Goal: Information Seeking & Learning: Learn about a topic

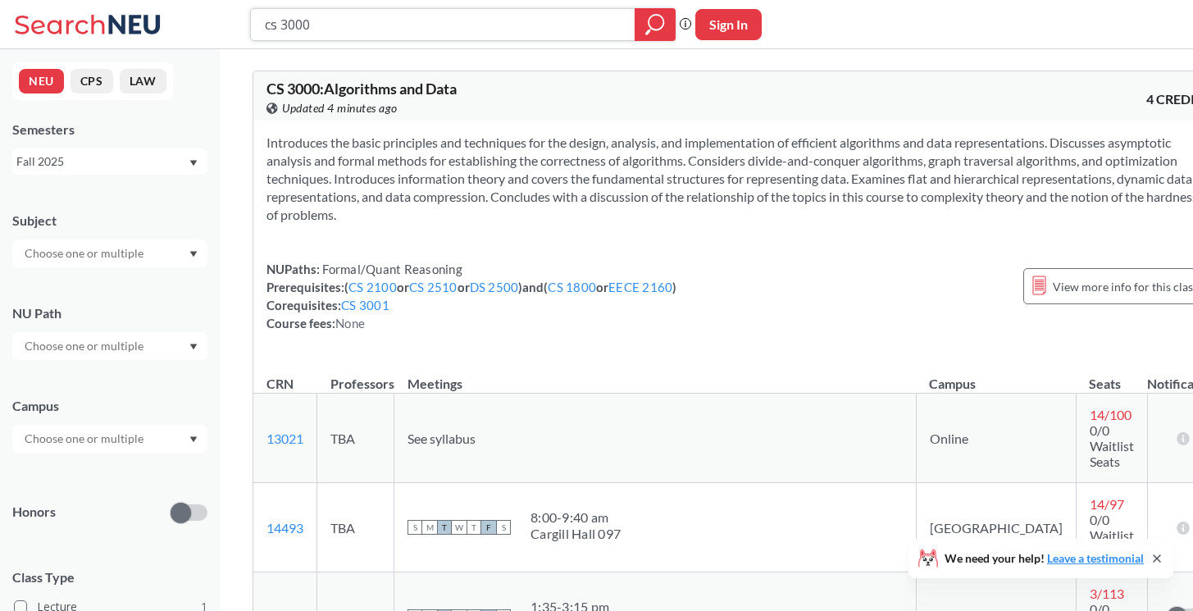
drag, startPoint x: 292, startPoint y: 18, endPoint x: 383, endPoint y: 24, distance: 91.2
click at [359, 23] on input "cs 3000" at bounding box center [443, 25] width 360 height 28
type input "cs 3100"
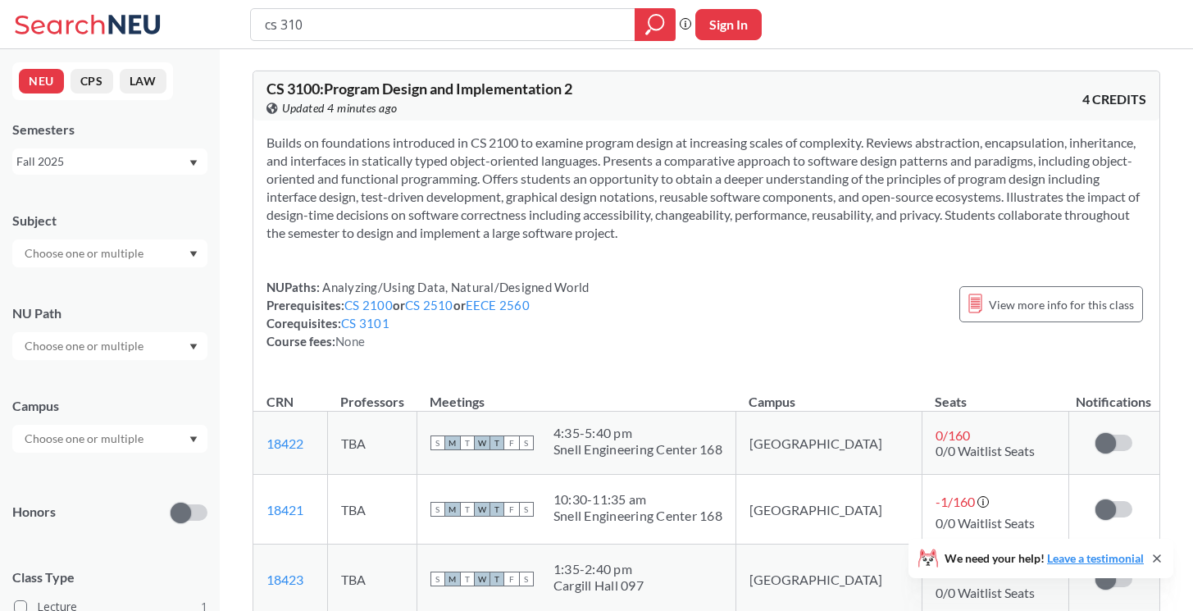
type input "cs 3101"
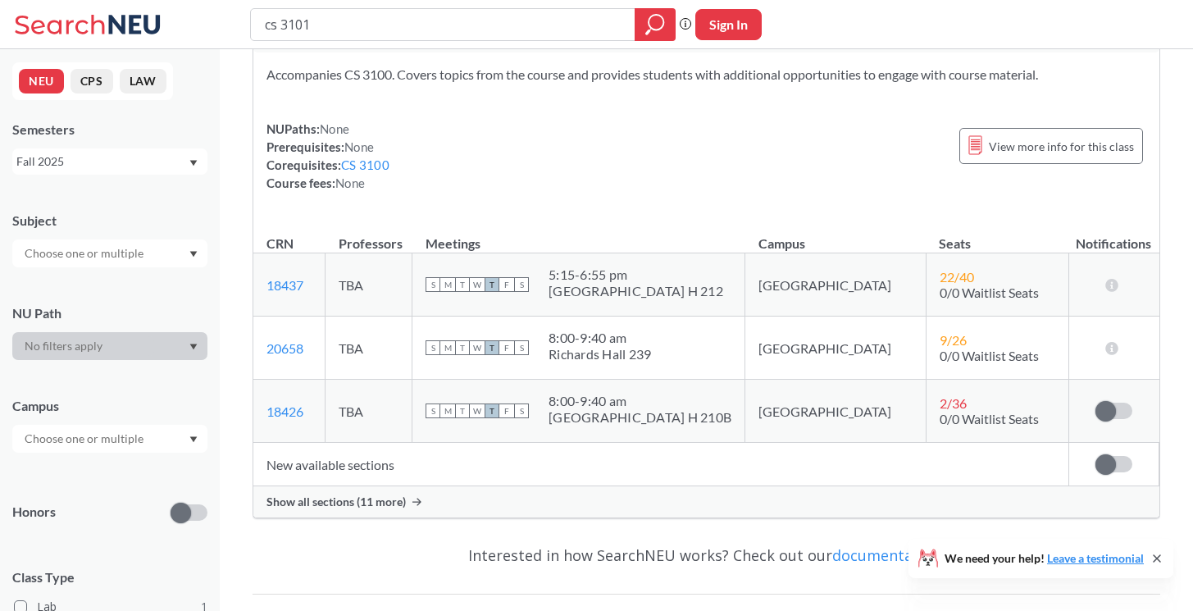
scroll to position [128, 0]
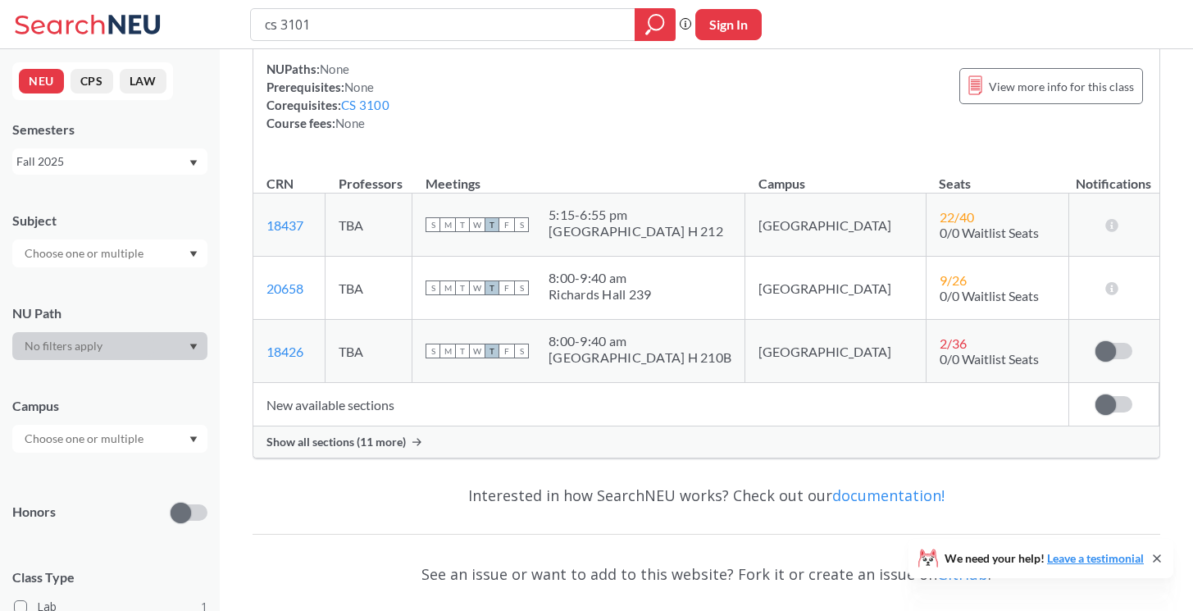
click at [366, 439] on span "Show all sections (11 more)" at bounding box center [336, 442] width 139 height 15
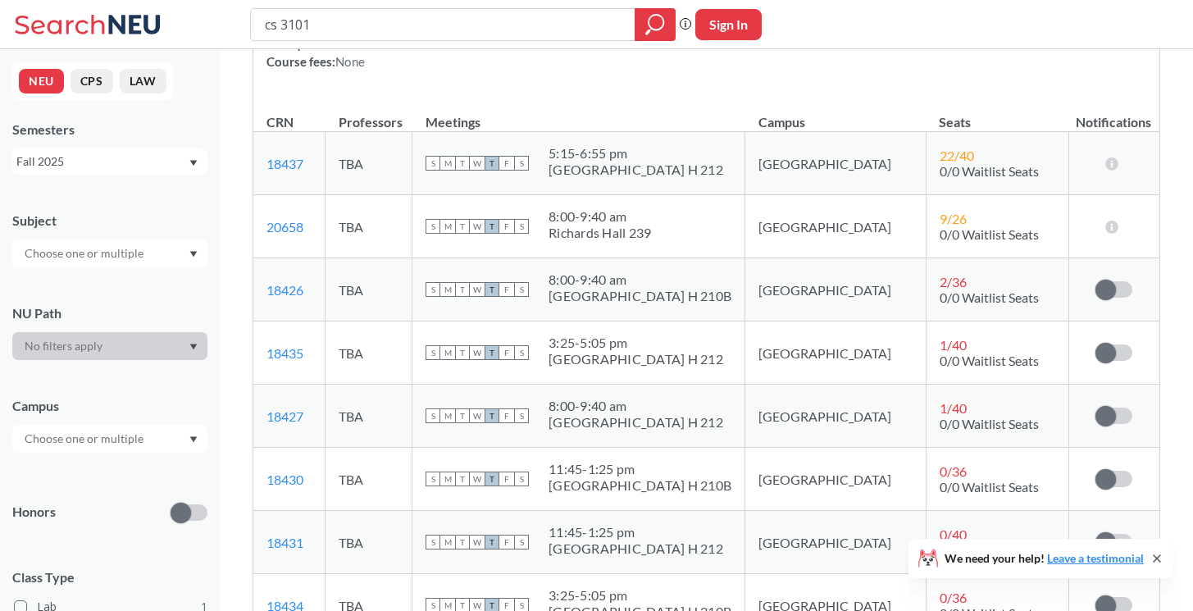
scroll to position [189, 0]
click at [637, 345] on div "3:25 - 5:05 pm" at bounding box center [636, 343] width 175 height 16
click at [659, 345] on div "3:25 - 5:05 pm" at bounding box center [636, 343] width 175 height 16
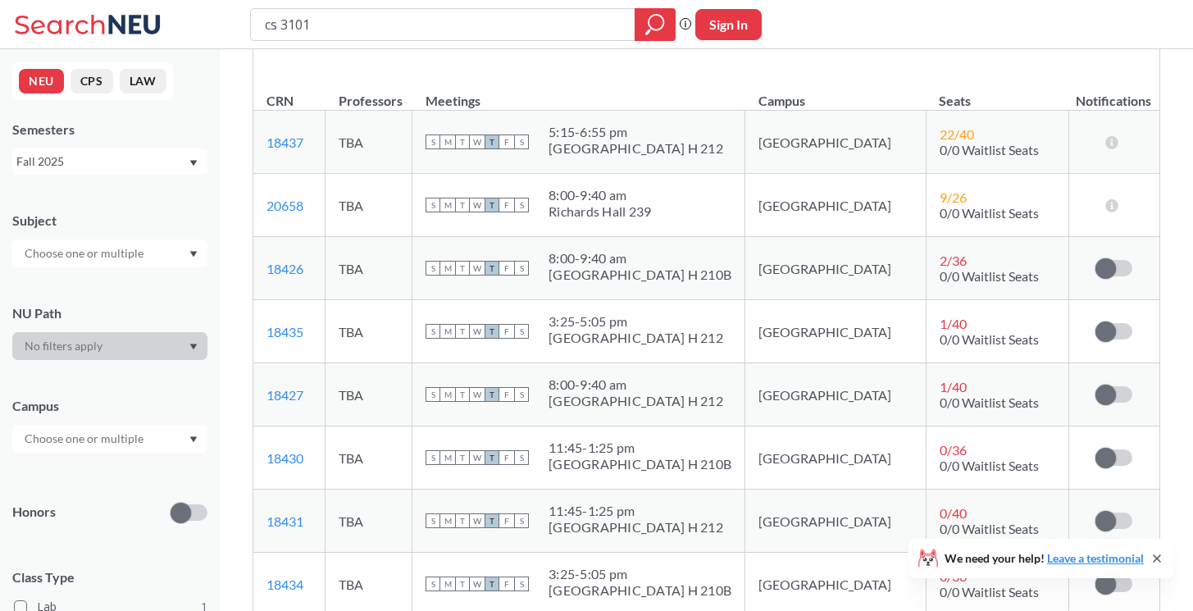
scroll to position [214, 0]
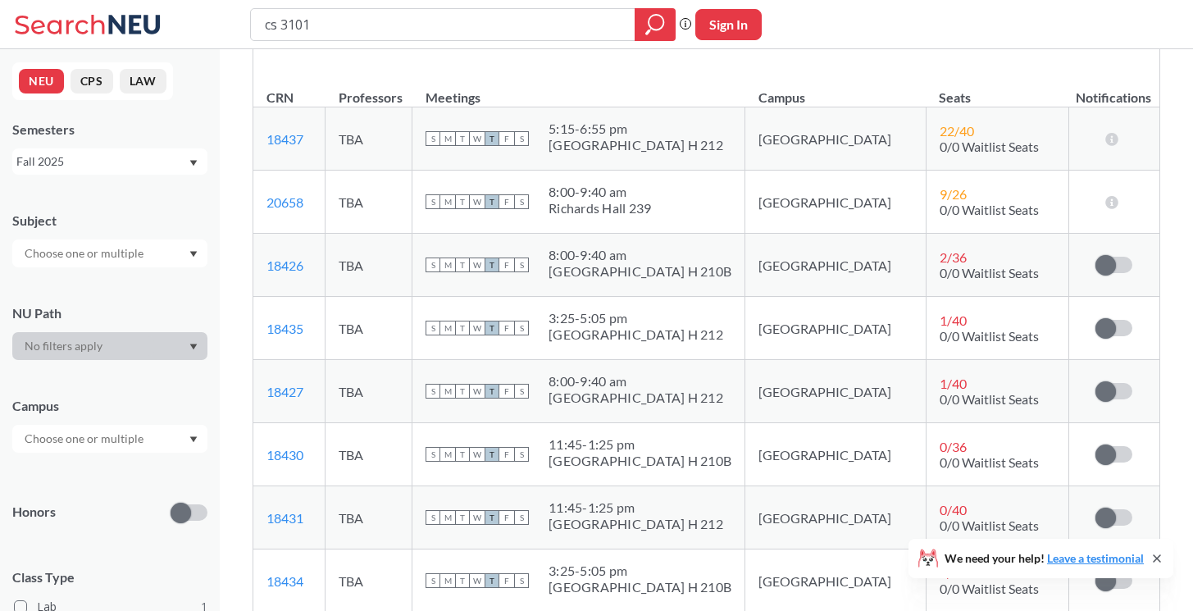
click at [637, 134] on div "5:15 - 6:55 pm" at bounding box center [636, 129] width 175 height 16
click at [692, 172] on td "S M T W T F S 8:00 - 9:40 am [PERSON_NAME][GEOGRAPHIC_DATA][PERSON_NAME] 239" at bounding box center [579, 202] width 333 height 63
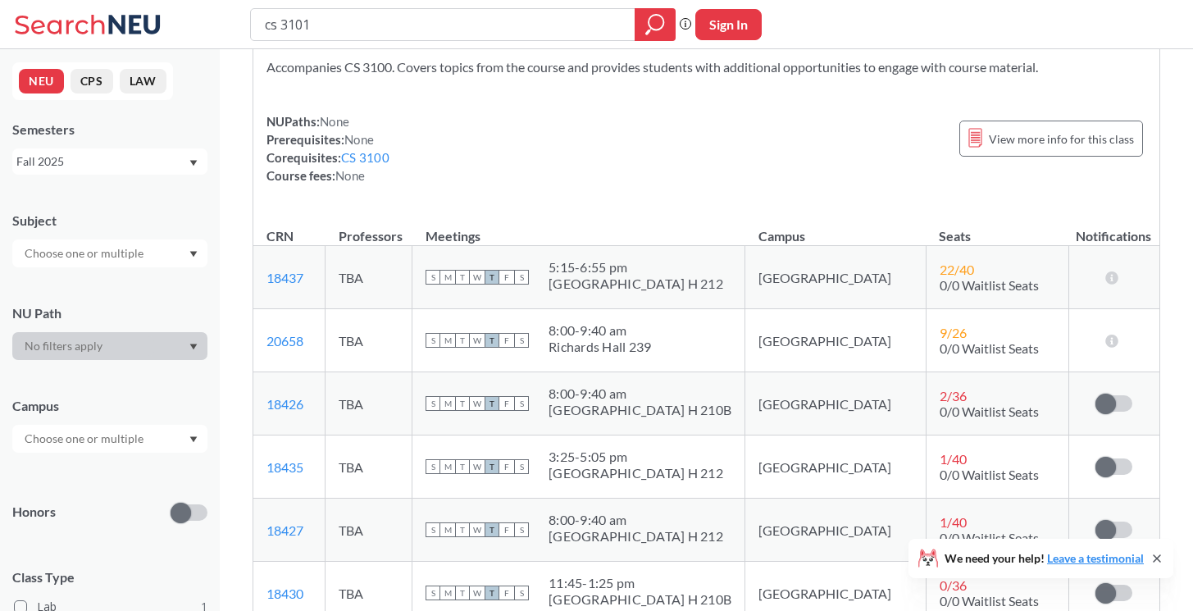
scroll to position [63, 0]
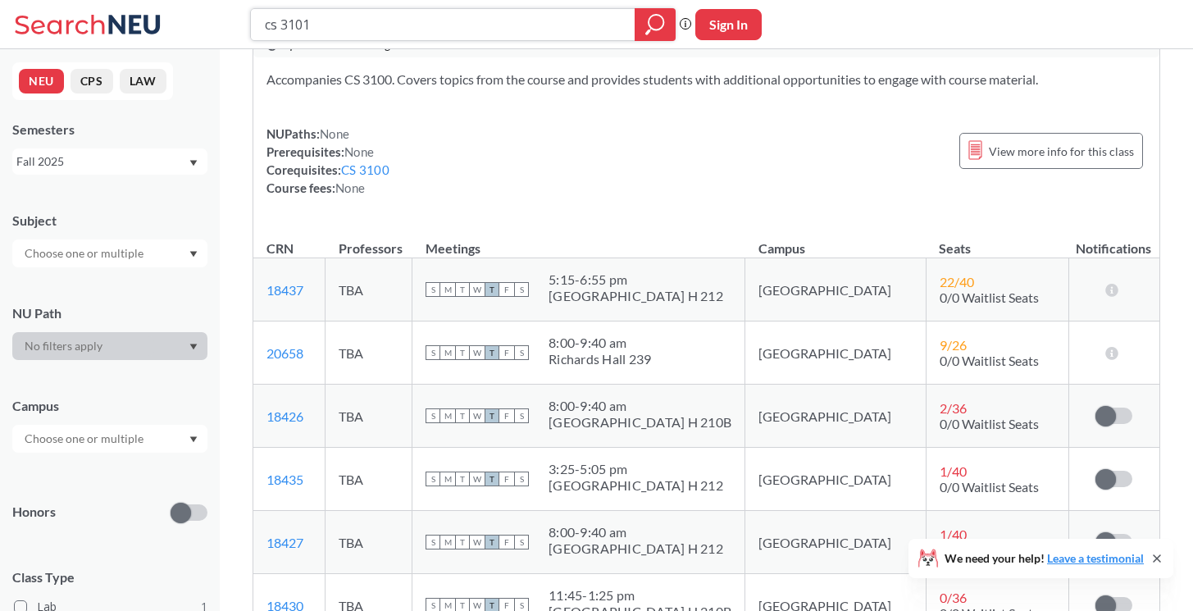
drag, startPoint x: 296, startPoint y: 21, endPoint x: 445, endPoint y: 46, distance: 150.6
click at [445, 46] on div "cs 3101 Phrase search guarantees the exact search appears in the results. Ex. I…" at bounding box center [596, 24] width 1193 height 49
click at [556, 124] on div "Accompanies CS 3100. Covers topics from the course and provides students with a…" at bounding box center [706, 140] width 906 height 166
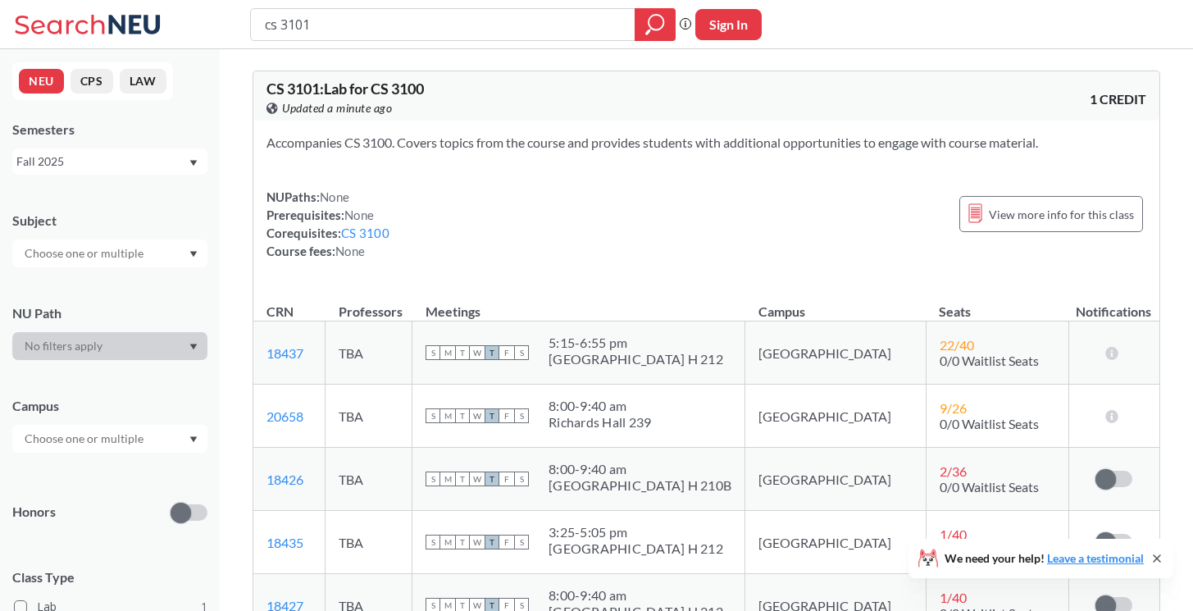
scroll to position [0, 0]
click at [277, 26] on input "cs 3101" at bounding box center [443, 25] width 360 height 28
type input "ds 3000"
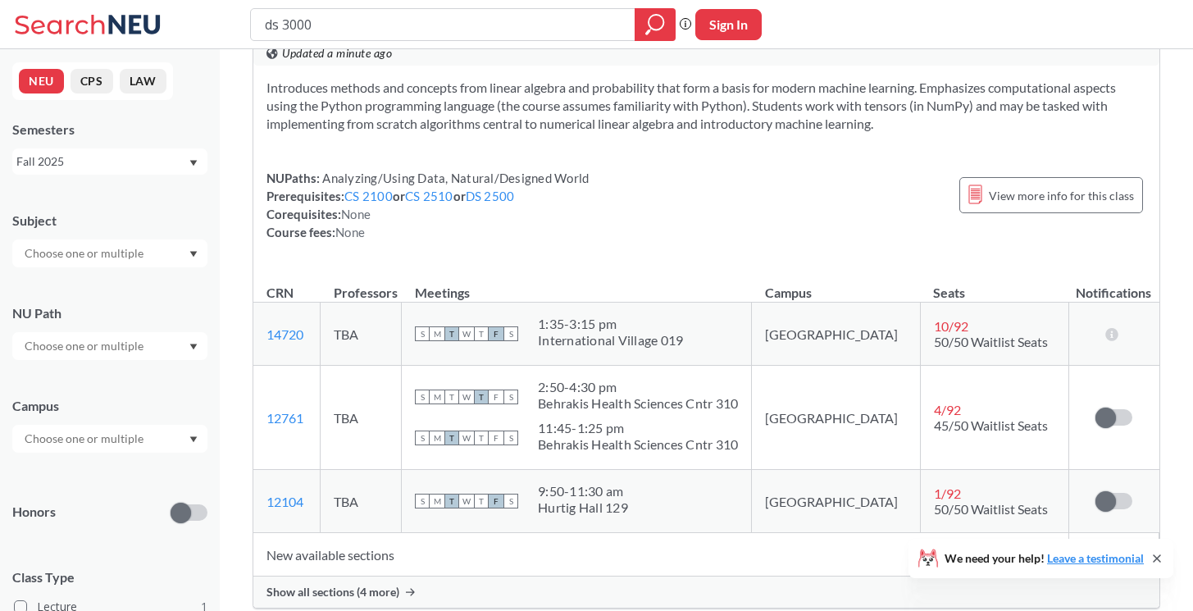
scroll to position [62, 0]
